Goal: Task Accomplishment & Management: Manage account settings

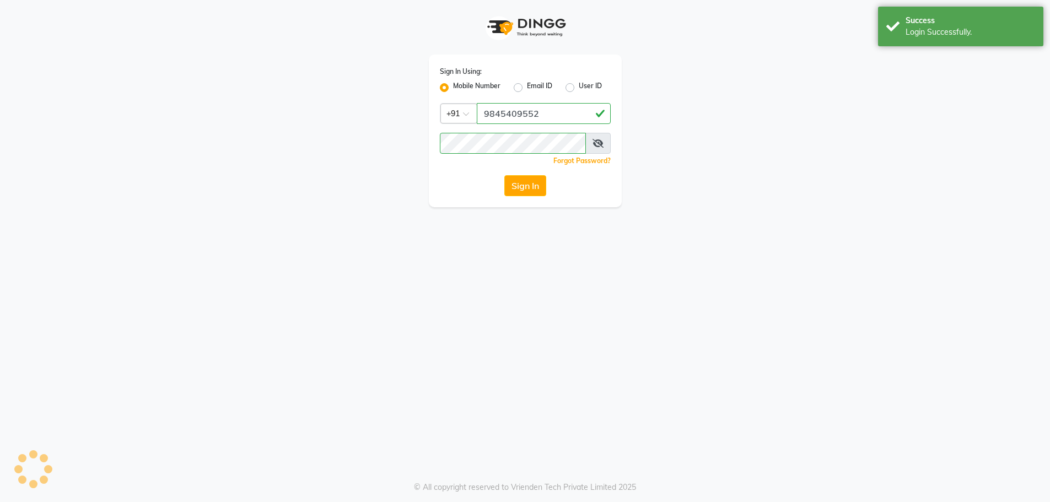
select select "100"
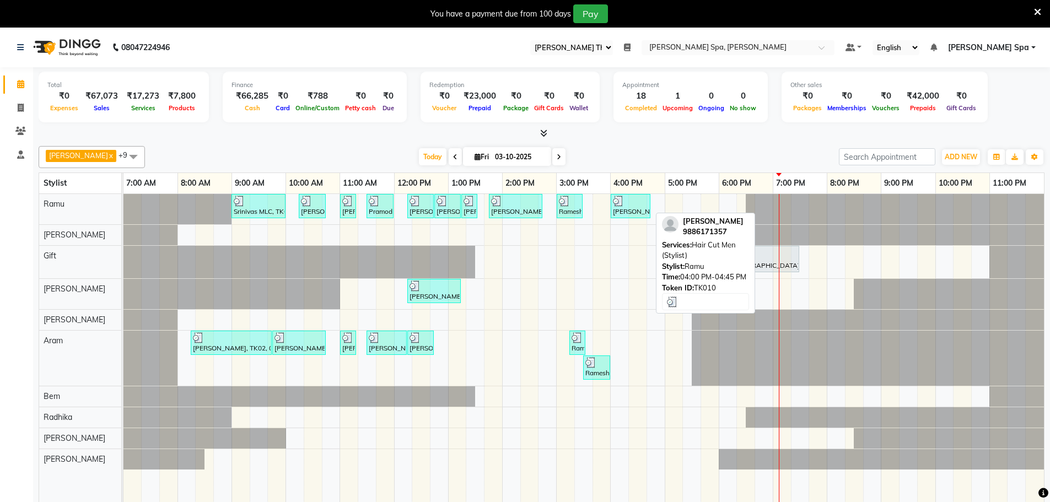
click at [632, 205] on div at bounding box center [630, 201] width 35 height 11
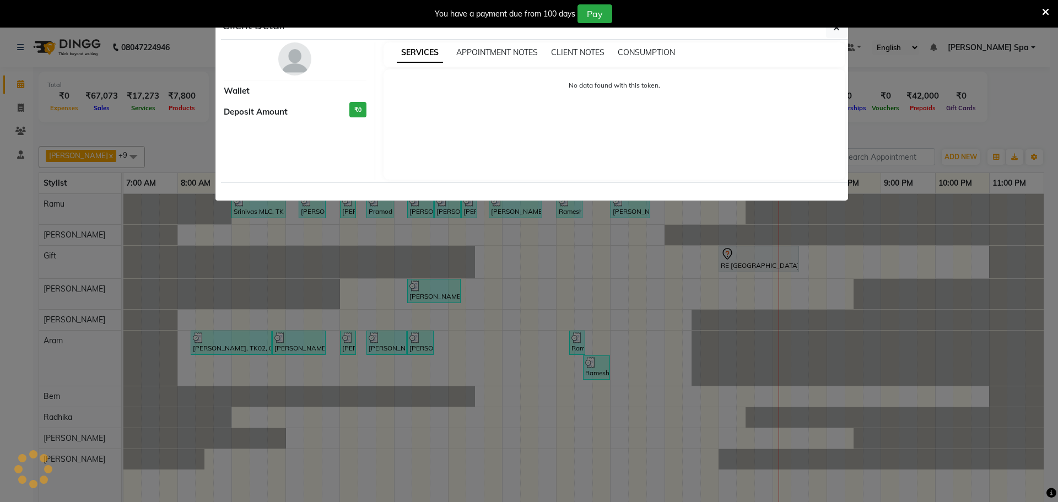
select select "3"
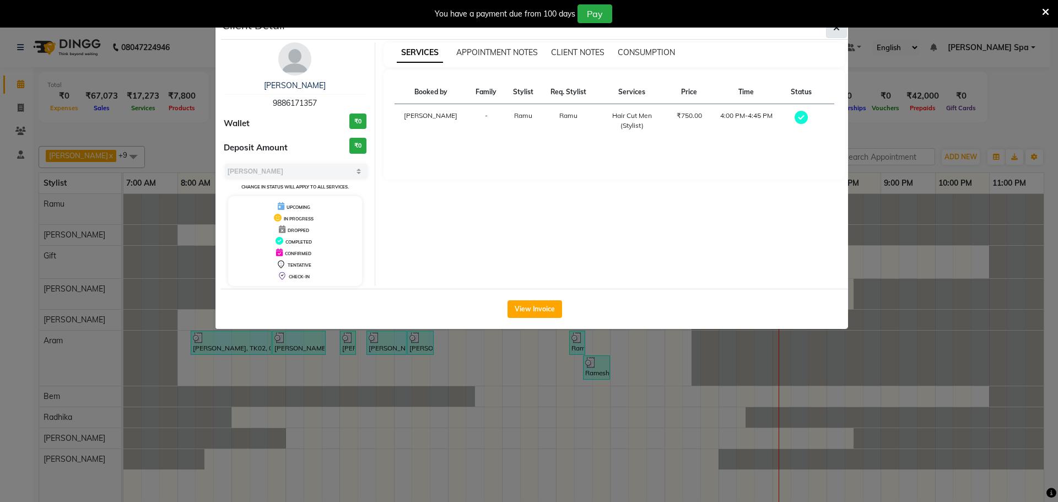
click at [839, 33] on span "button" at bounding box center [836, 27] width 7 height 11
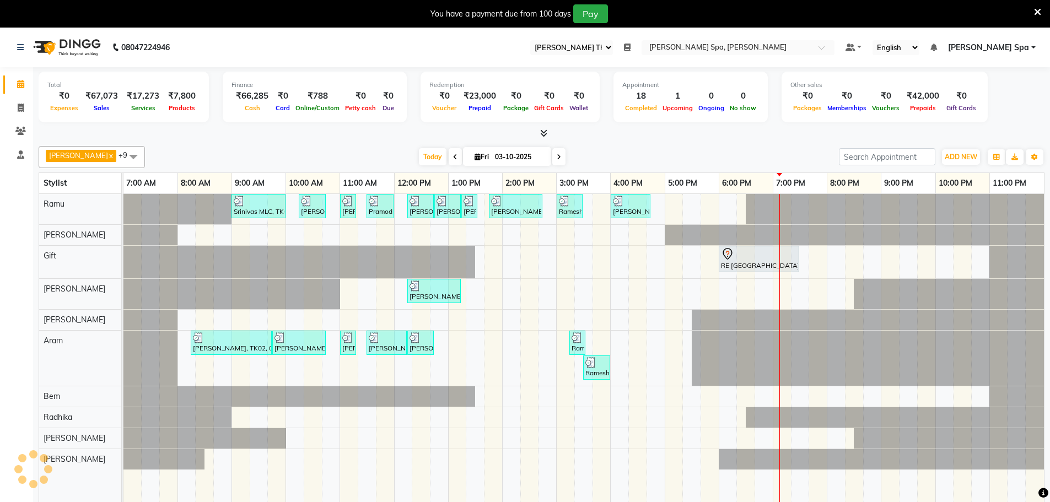
drag, startPoint x: 595, startPoint y: 370, endPoint x: 613, endPoint y: 341, distance: 33.7
click at [613, 341] on div "Srinivas MLC, TK01, 09:00 AM-10:00 AM, Men Hair Cut - Hair cut Men Style Direct…" at bounding box center [583, 356] width 920 height 324
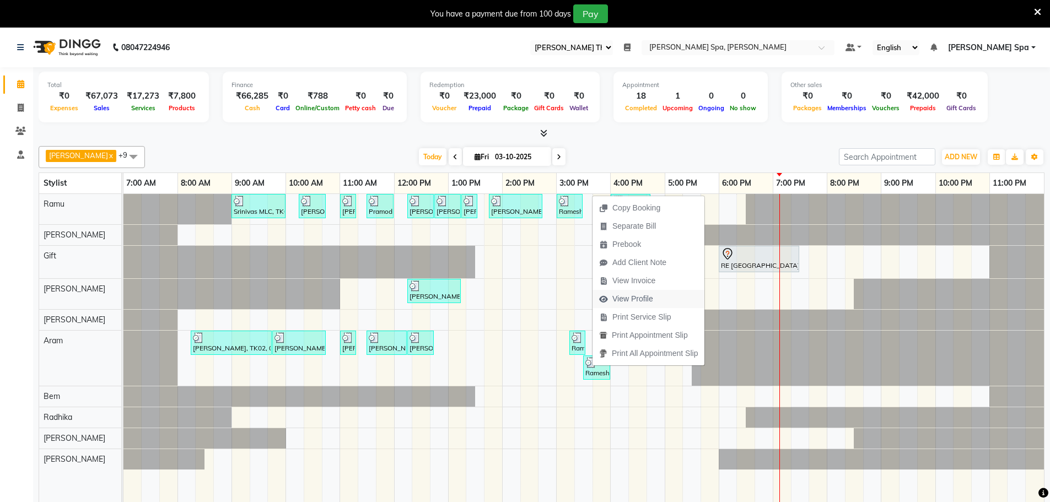
click at [630, 303] on span "View Profile" at bounding box center [632, 299] width 41 height 12
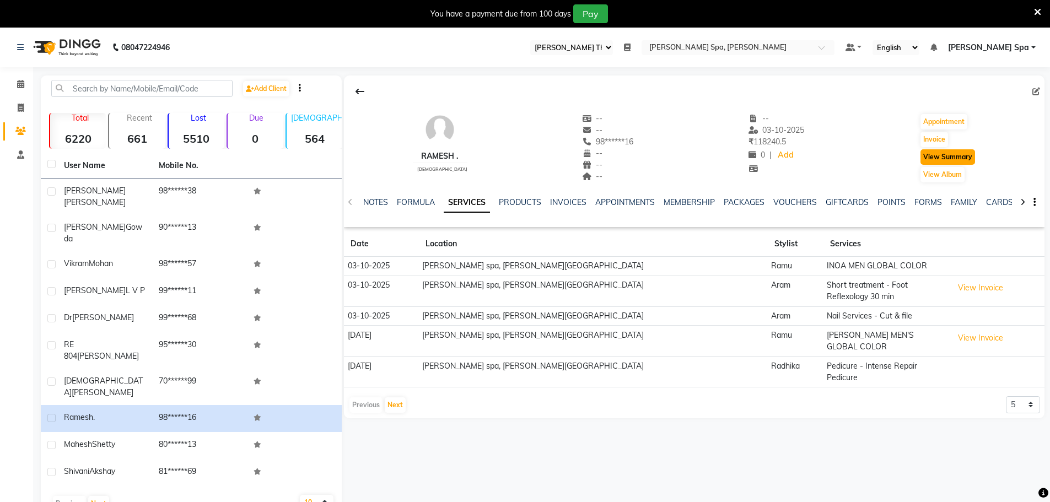
click at [944, 154] on button "View Summary" at bounding box center [947, 156] width 55 height 15
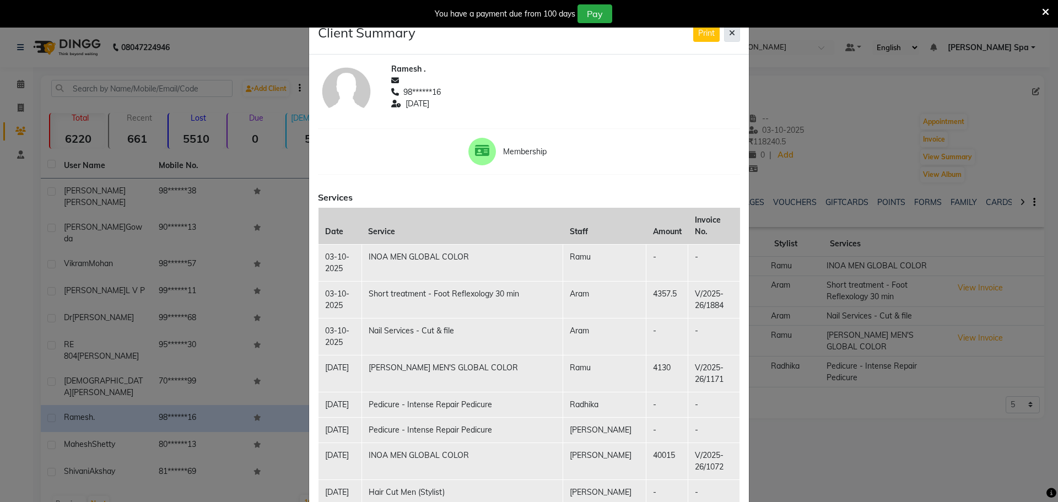
click at [725, 35] on button at bounding box center [732, 33] width 16 height 17
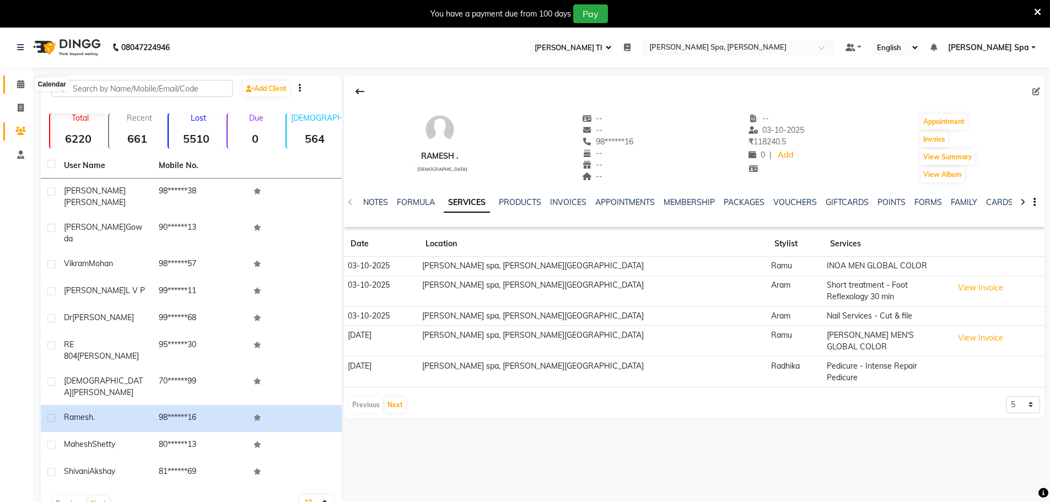
click at [23, 83] on icon at bounding box center [20, 84] width 7 height 8
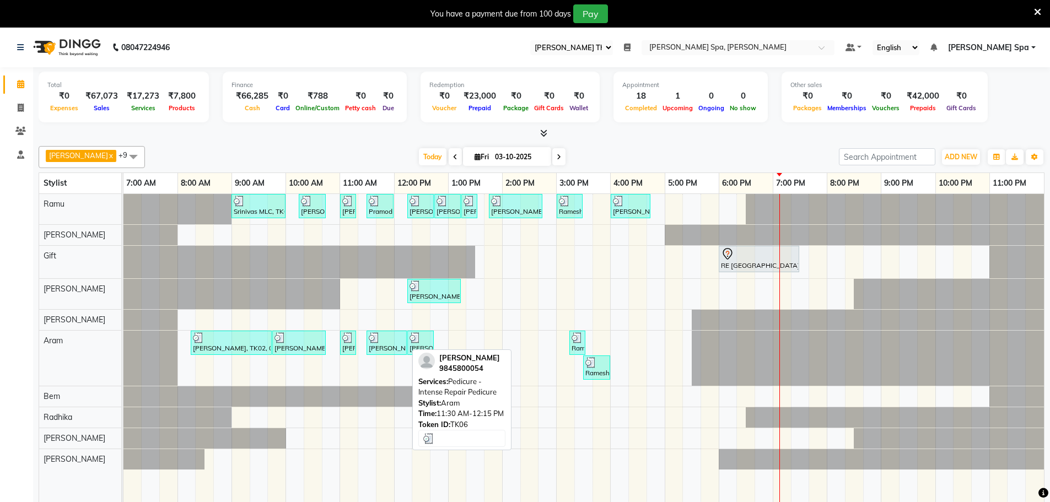
click at [392, 340] on div at bounding box center [387, 337] width 36 height 11
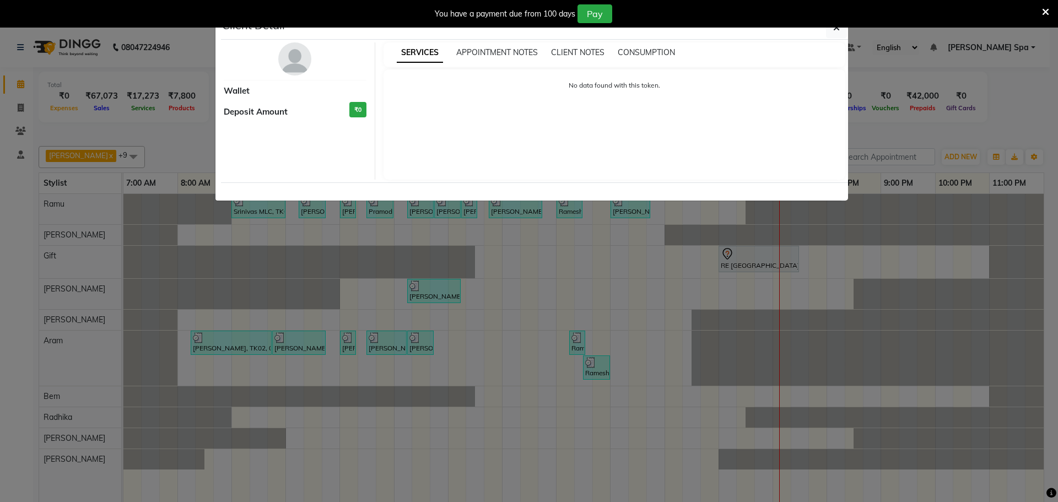
select select "3"
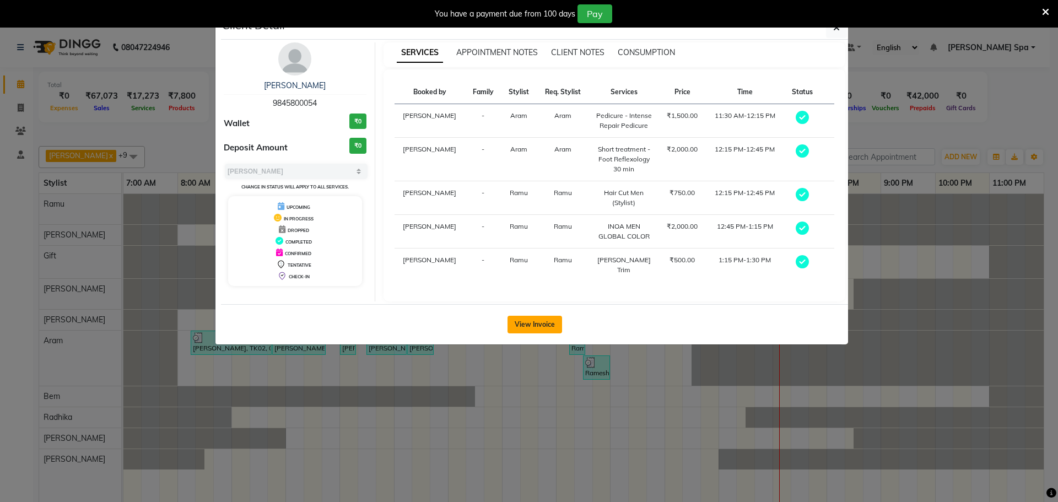
click at [537, 330] on button "View Invoice" at bounding box center [535, 325] width 55 height 18
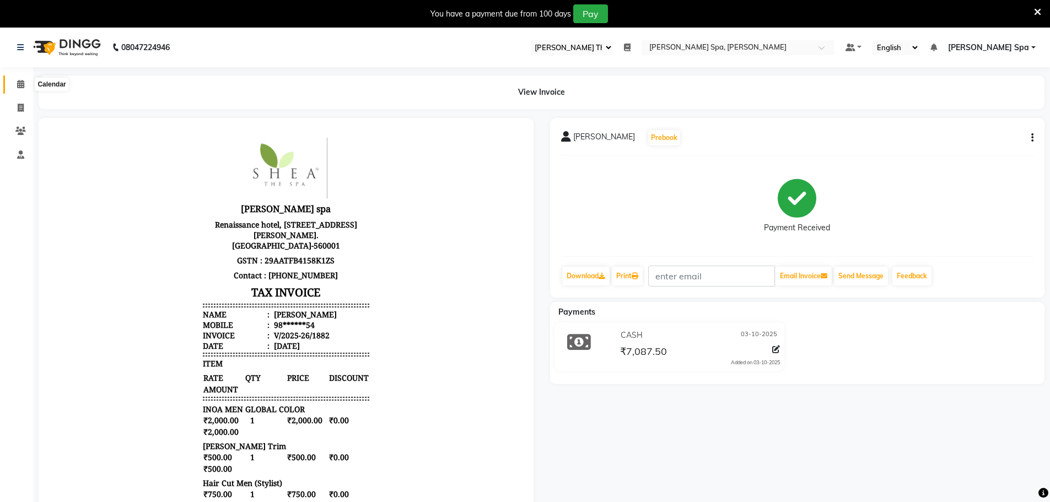
click at [21, 86] on icon at bounding box center [20, 84] width 7 height 8
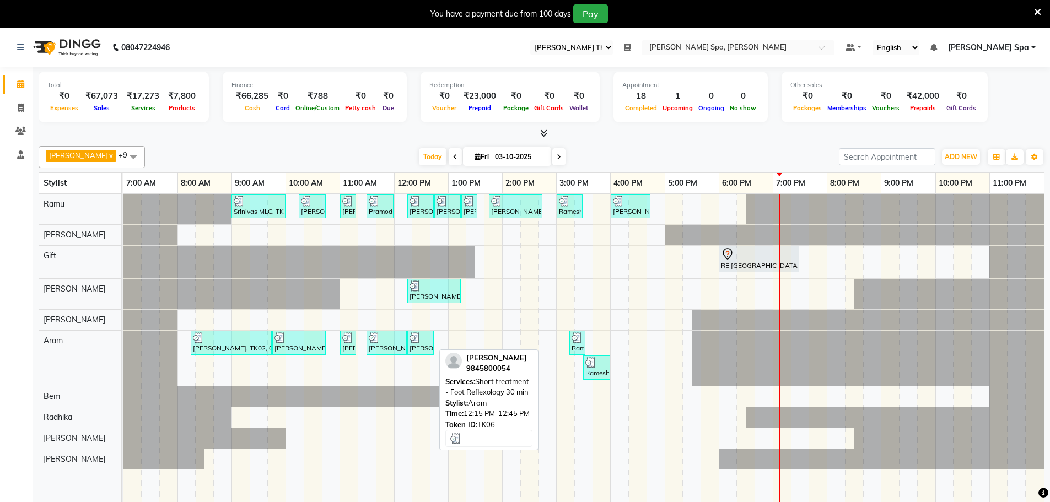
click at [420, 344] on div "[PERSON_NAME], TK06, 12:15 PM-12:45 PM, Short treatment - Foot Reflexology 30 m…" at bounding box center [420, 342] width 24 height 21
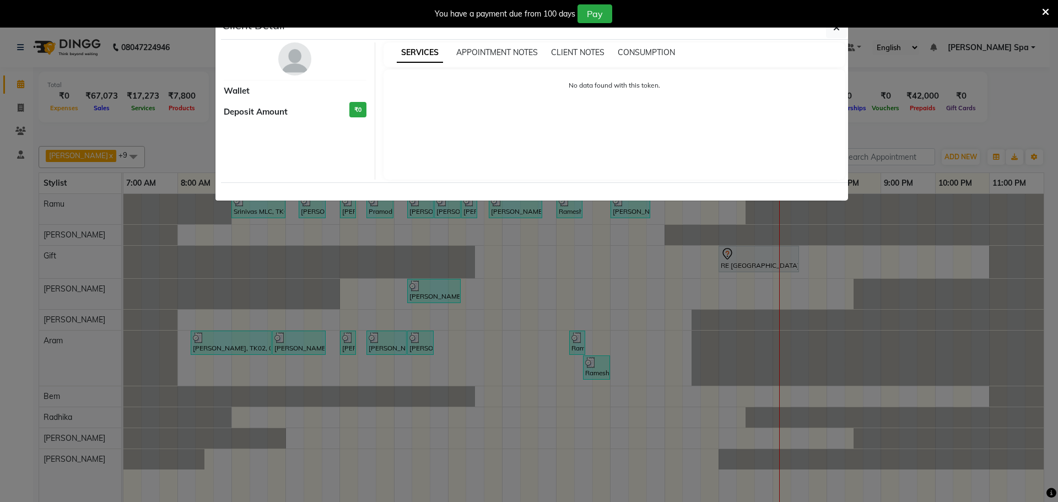
select select "3"
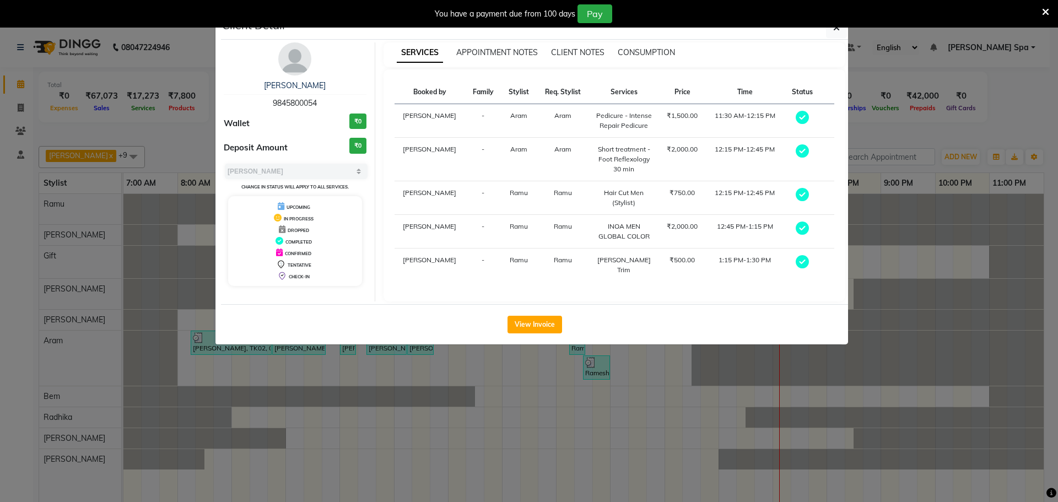
drag, startPoint x: 450, startPoint y: 384, endPoint x: 777, endPoint y: 387, distance: 326.3
click at [777, 387] on ngb-modal-window "Client Detail [PERSON_NAME] 9845800054 Wallet ₹0 Deposit Amount ₹0 Select MARK …" at bounding box center [529, 251] width 1058 height 502
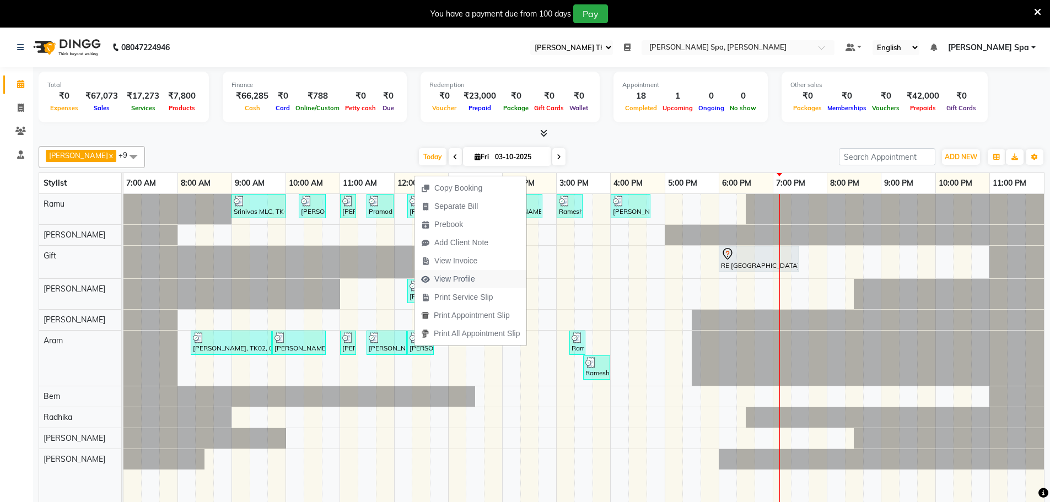
click at [458, 281] on span "View Profile" at bounding box center [454, 279] width 41 height 12
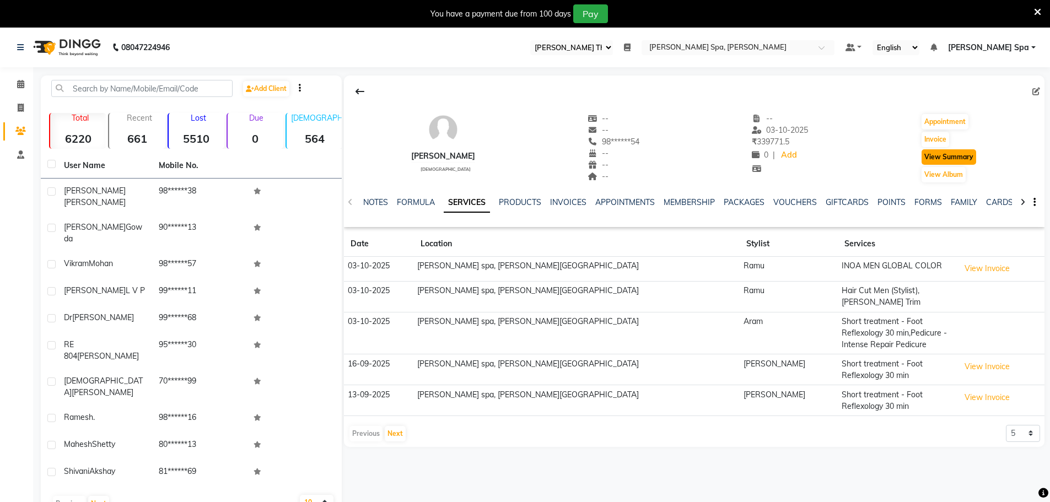
click at [945, 160] on button "View Summary" at bounding box center [949, 156] width 55 height 15
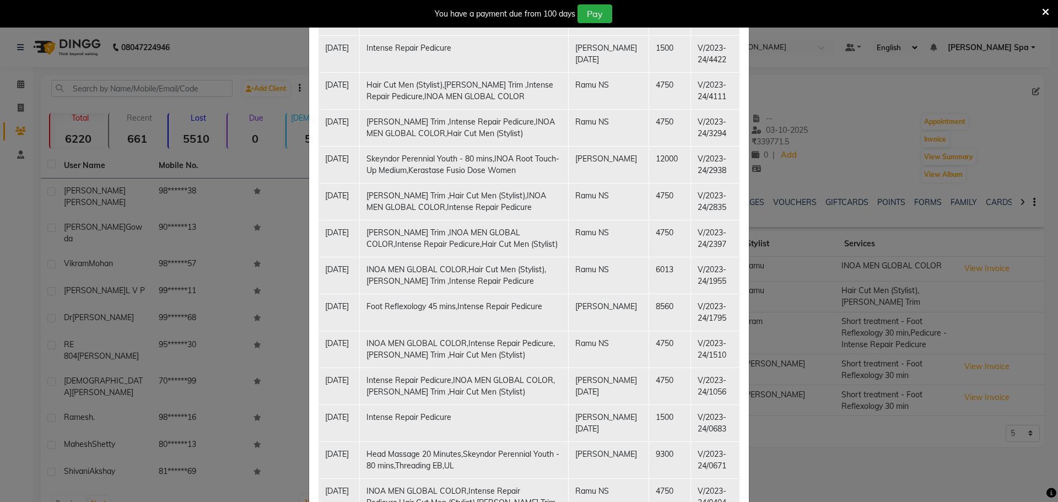
scroll to position [2317, 0]
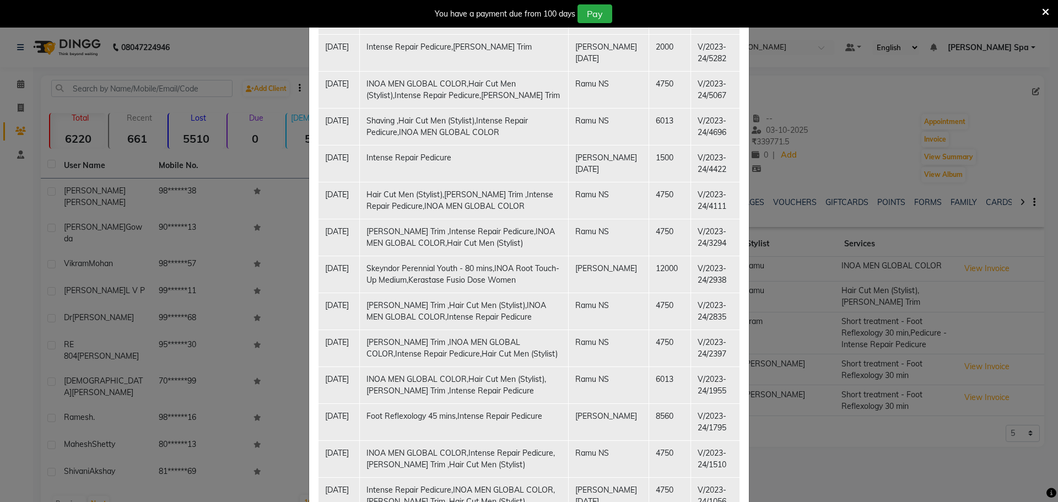
click at [215, 321] on ngb-modal-window "Client Summary Print [PERSON_NAME] 98******54 [DATE] Membership Services Date S…" at bounding box center [529, 251] width 1058 height 502
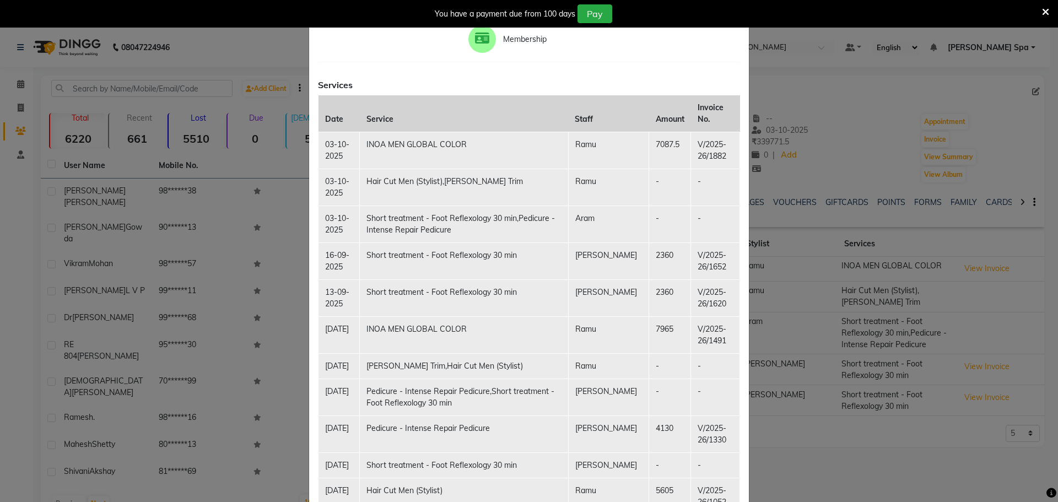
scroll to position [0, 0]
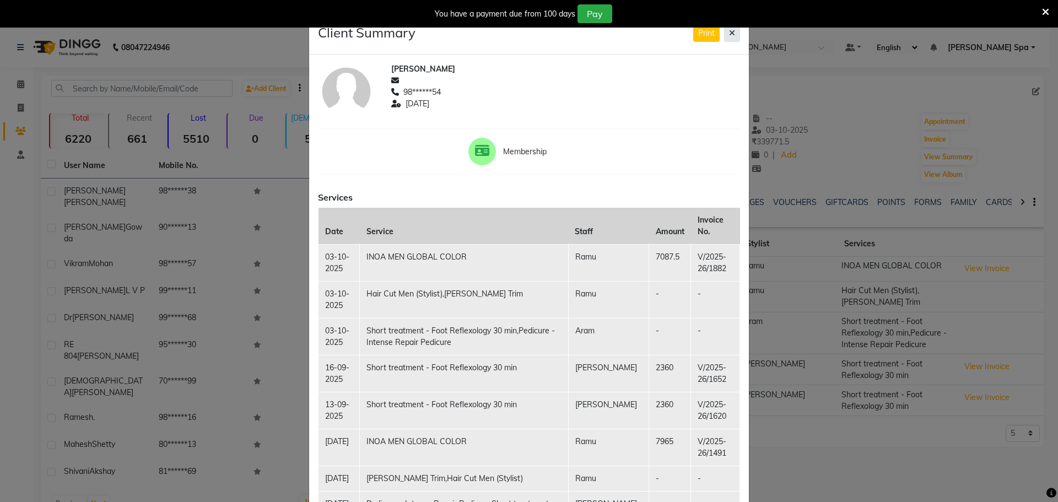
click at [729, 31] on icon at bounding box center [732, 33] width 6 height 8
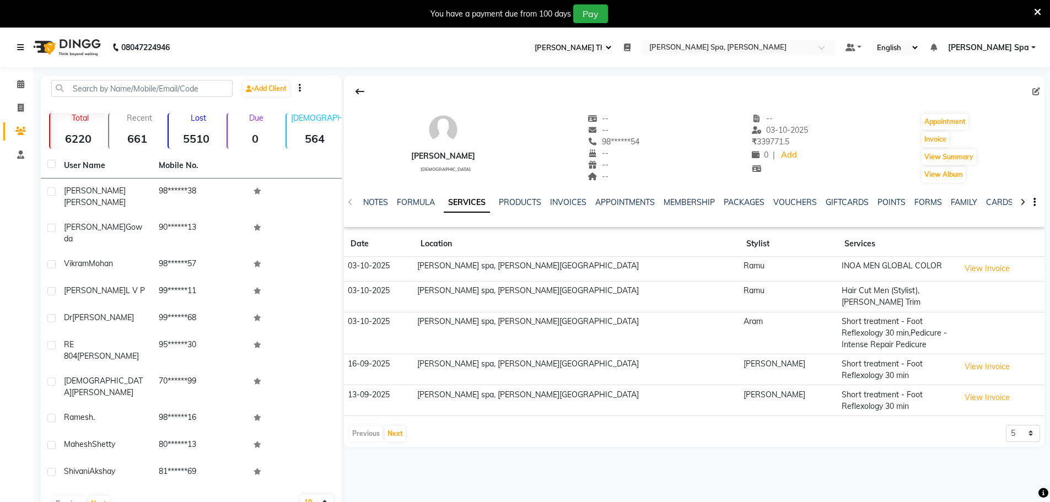
click at [19, 47] on icon at bounding box center [20, 48] width 7 height 8
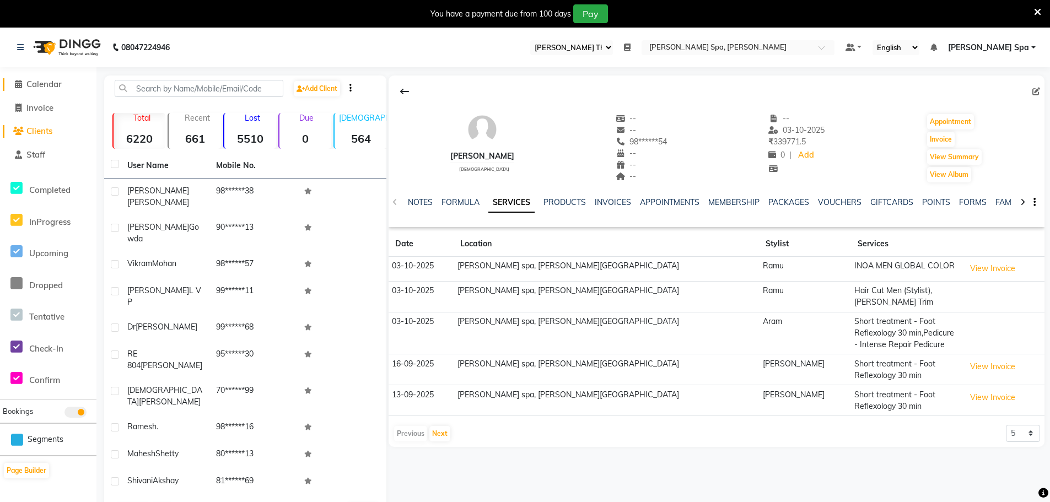
click at [41, 80] on span "Calendar" at bounding box center [43, 84] width 35 height 10
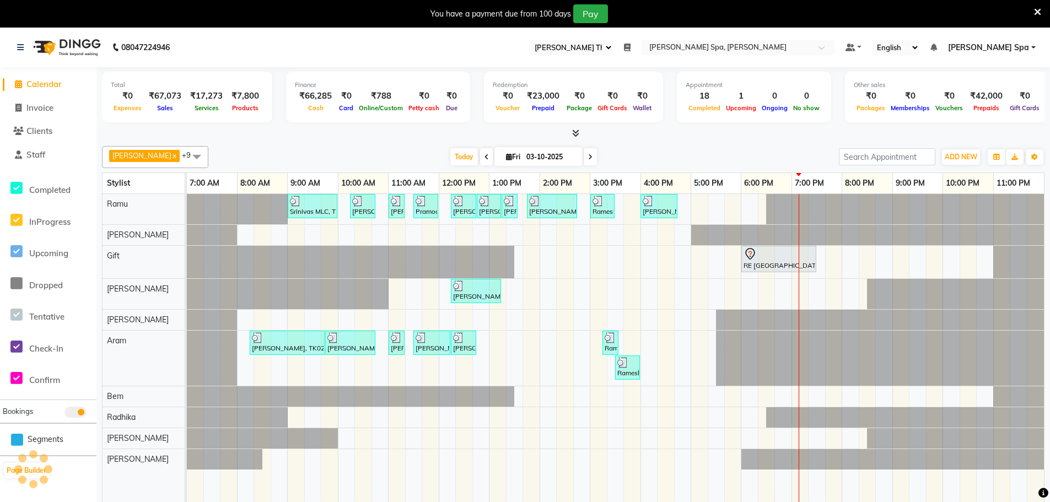
click at [631, 50] on icon at bounding box center [627, 48] width 7 height 8
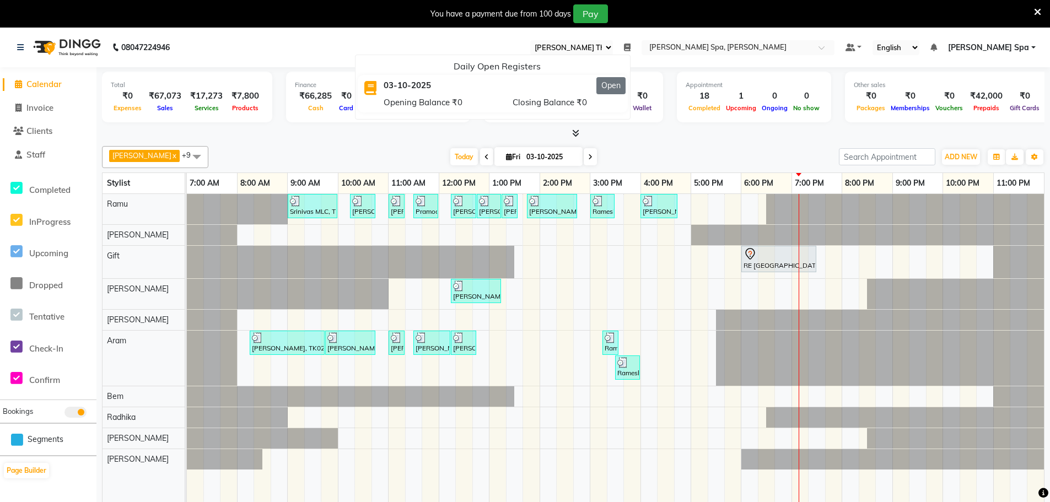
click at [626, 85] on button "Open" at bounding box center [610, 85] width 29 height 17
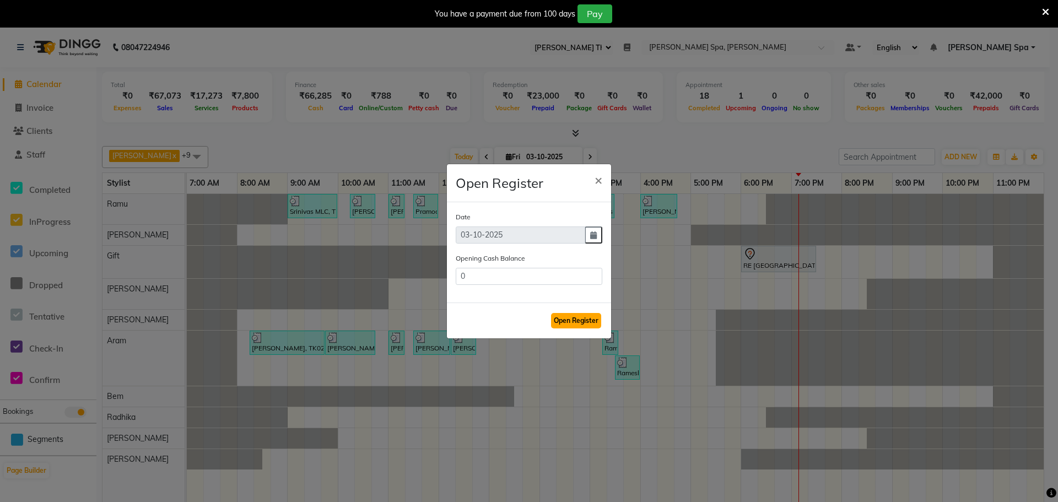
click at [576, 313] on button "Open Register" at bounding box center [576, 320] width 50 height 15
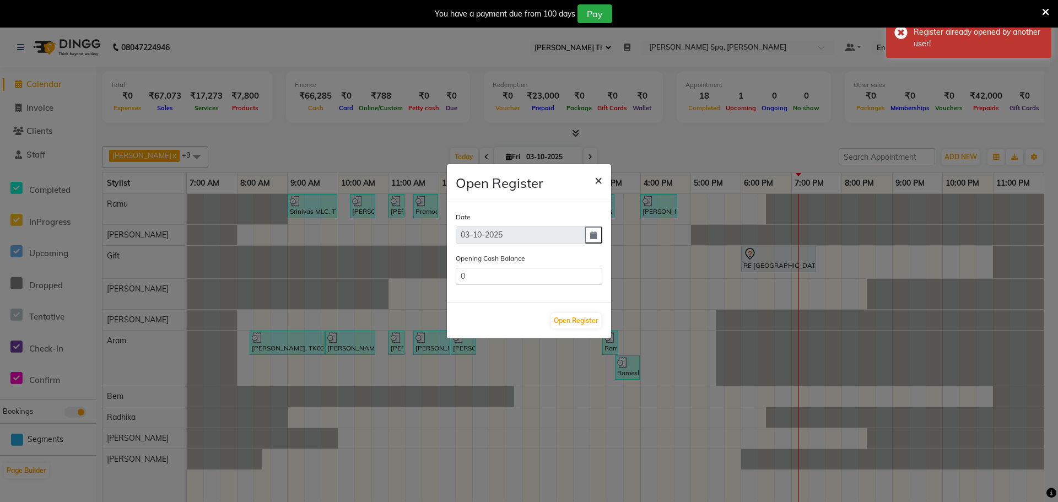
click at [602, 181] on span "×" at bounding box center [599, 179] width 8 height 17
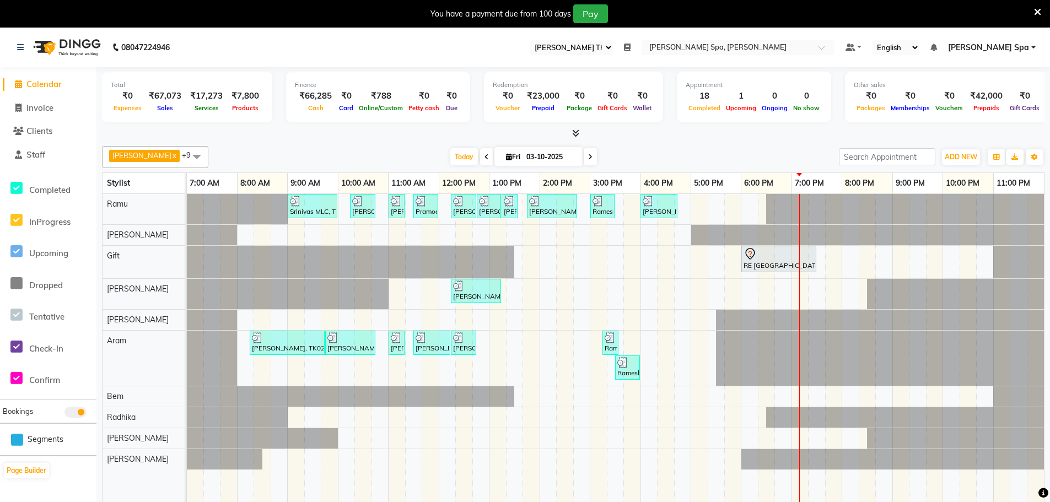
click at [1033, 45] on link "[PERSON_NAME] Spa" at bounding box center [992, 48] width 88 height 12
click at [987, 103] on link "Sign out" at bounding box center [979, 103] width 101 height 17
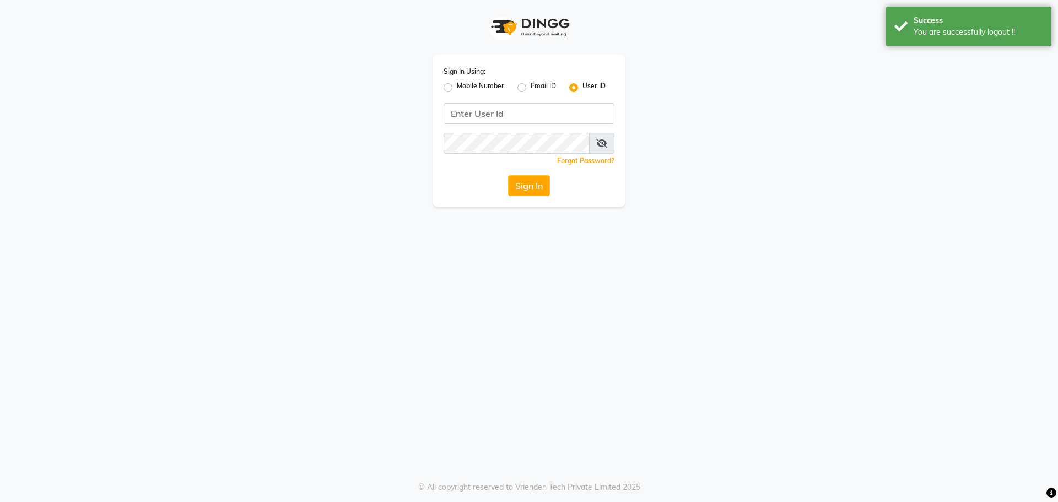
click at [457, 85] on label "Mobile Number" at bounding box center [480, 87] width 47 height 13
click at [457, 85] on input "Mobile Number" at bounding box center [460, 84] width 7 height 7
radio input "true"
radio input "false"
click at [530, 111] on input "Username" at bounding box center [548, 113] width 134 height 21
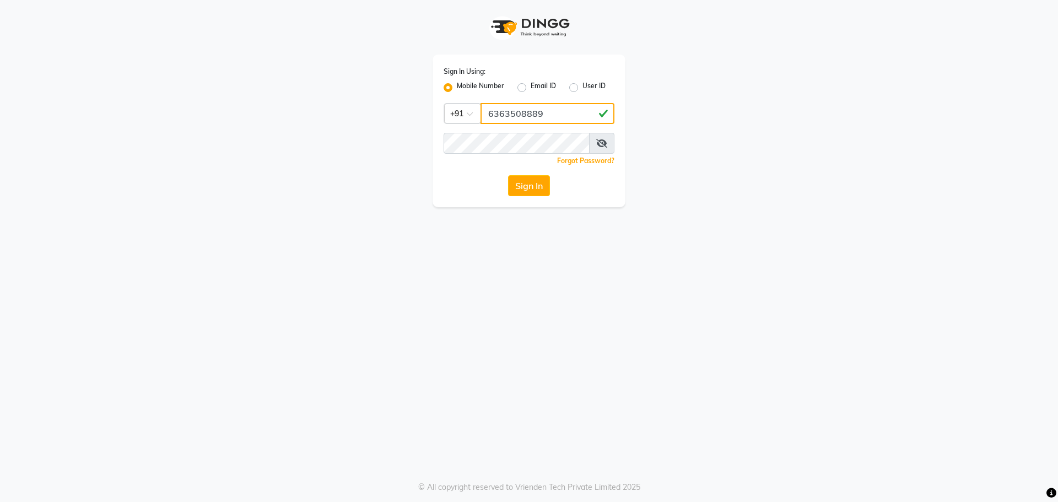
type input "6363508889"
click at [526, 185] on button "Sign In" at bounding box center [529, 185] width 42 height 21
